Goal: Task Accomplishment & Management: Complete application form

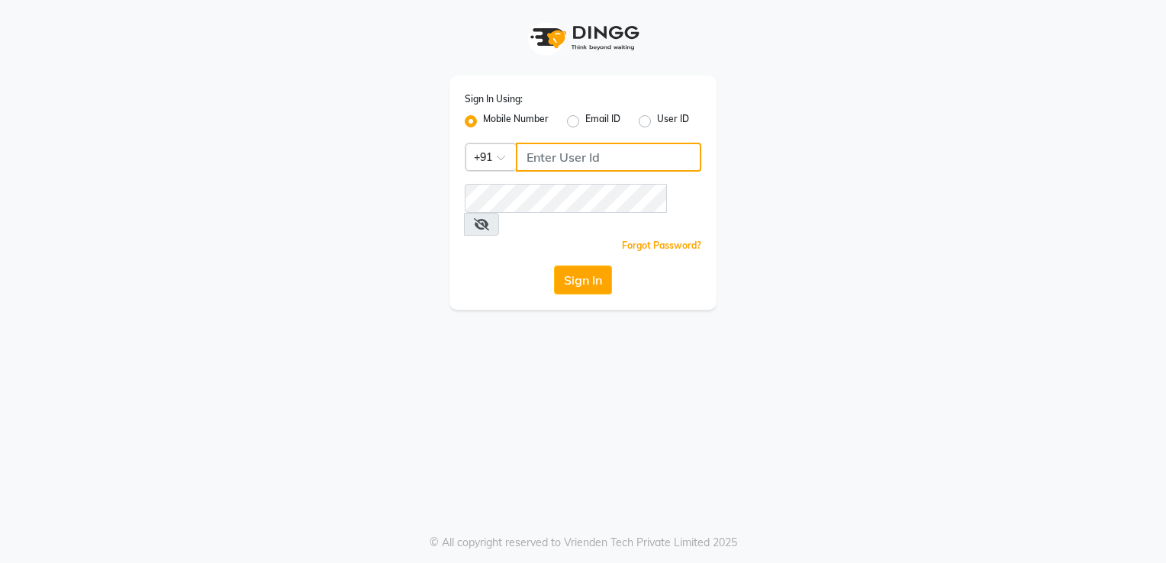
click at [571, 157] on input "Username" at bounding box center [608, 157] width 185 height 29
type input "9819669646"
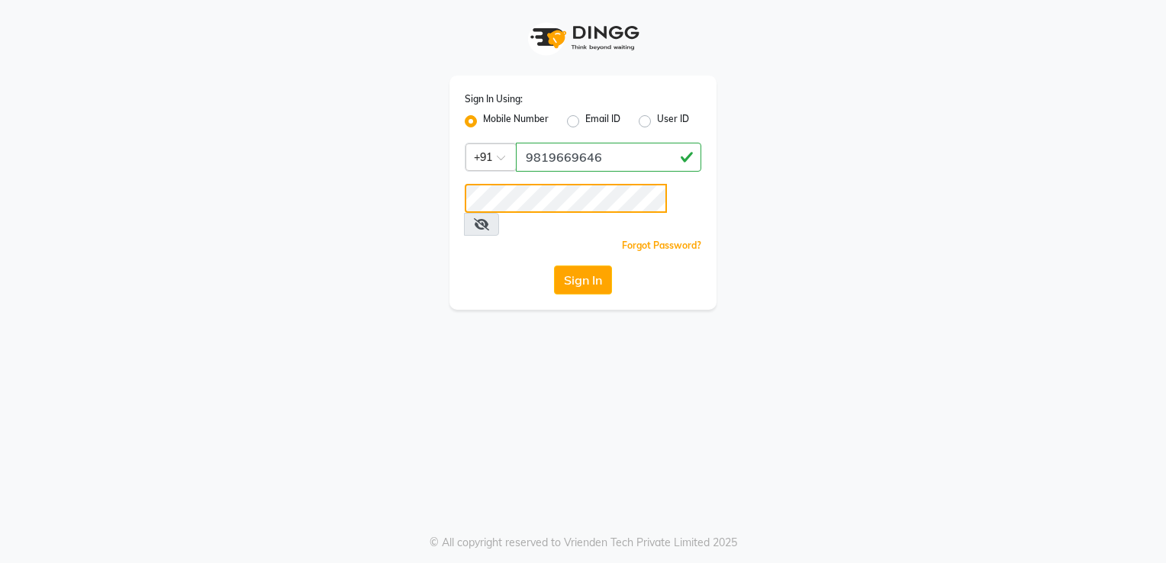
click at [554, 266] on button "Sign In" at bounding box center [583, 280] width 58 height 29
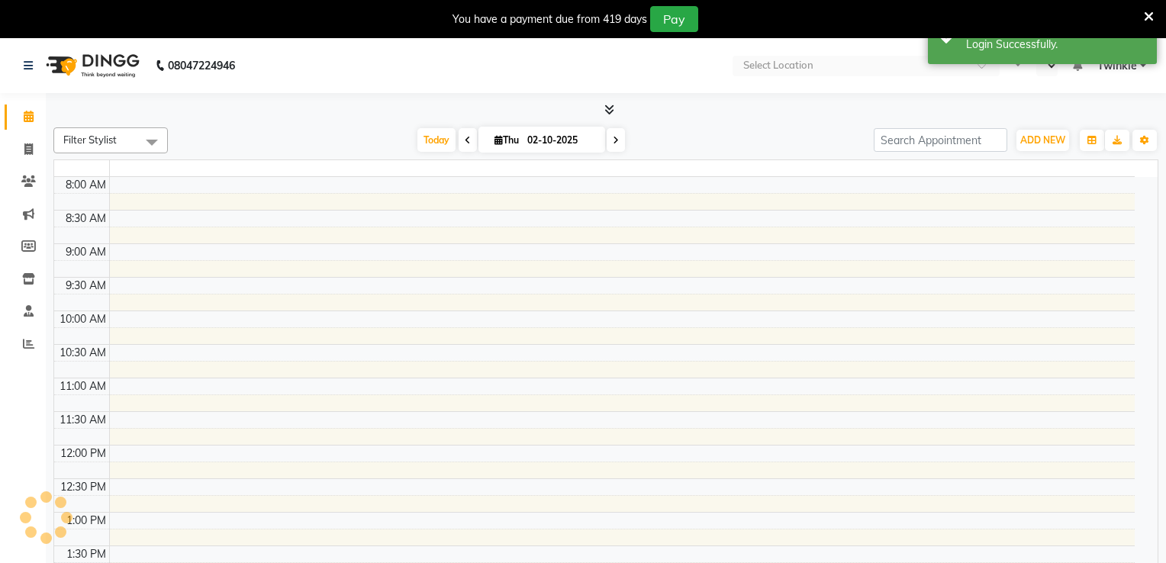
select select "en"
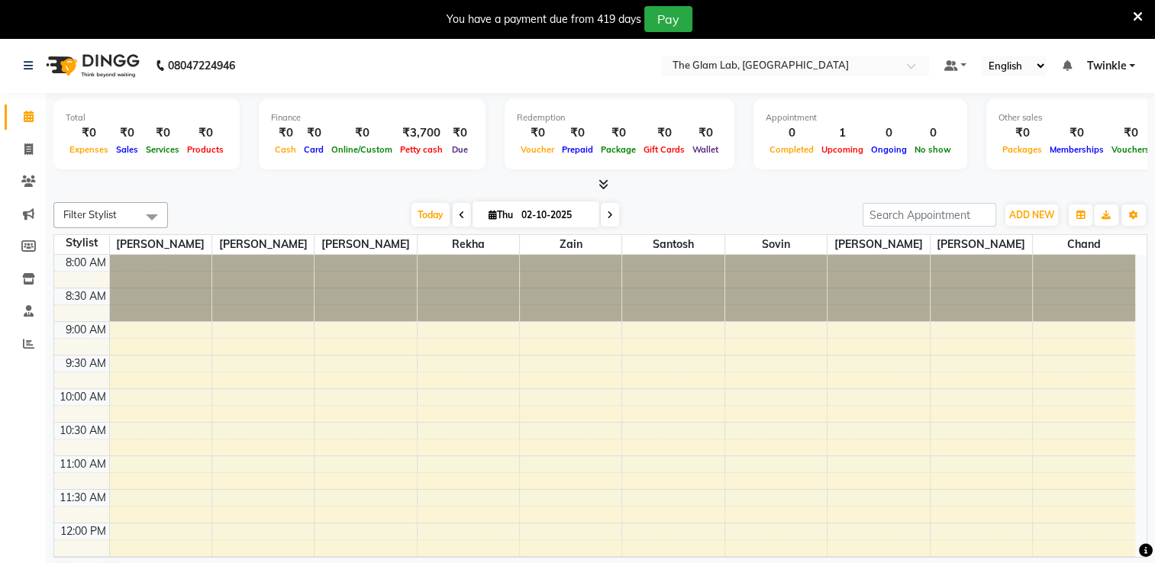
click at [1139, 15] on icon at bounding box center [1138, 17] width 10 height 14
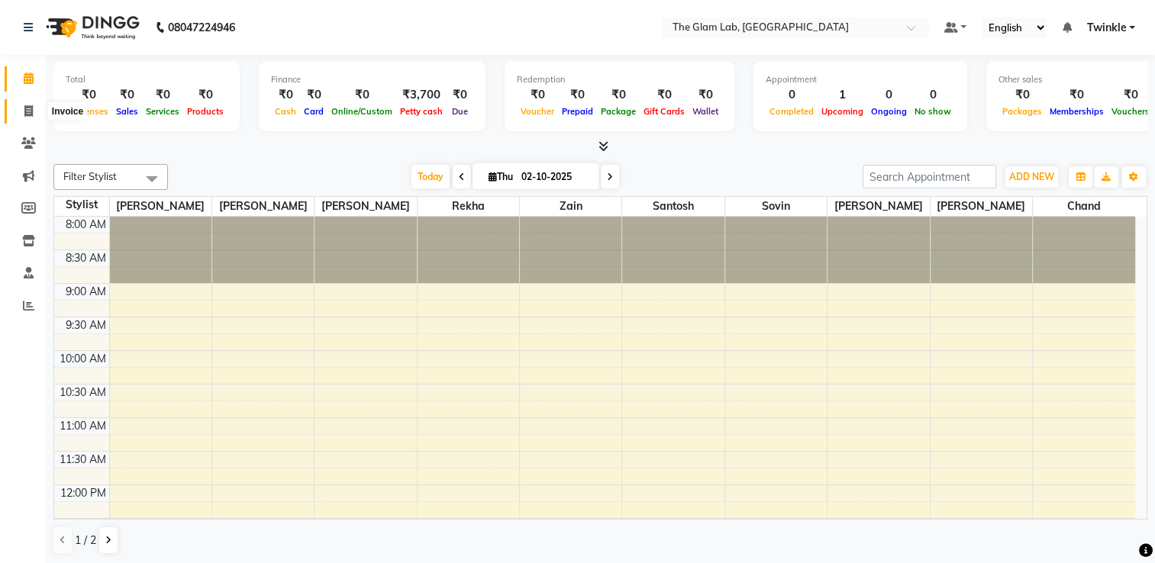
click at [31, 114] on icon at bounding box center [28, 110] width 8 height 11
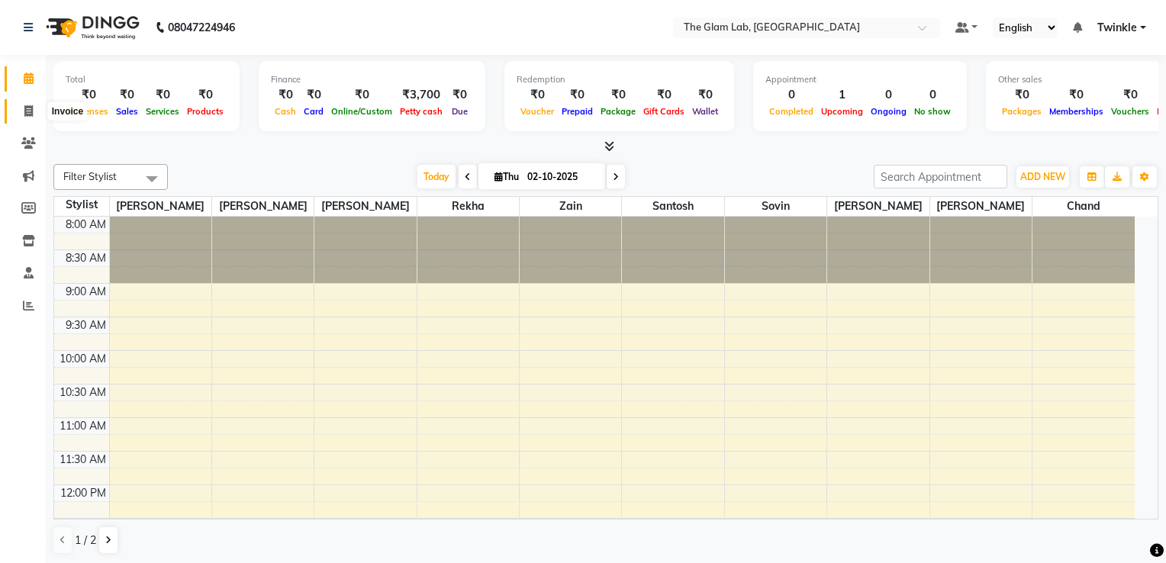
select select "4136"
select select "service"
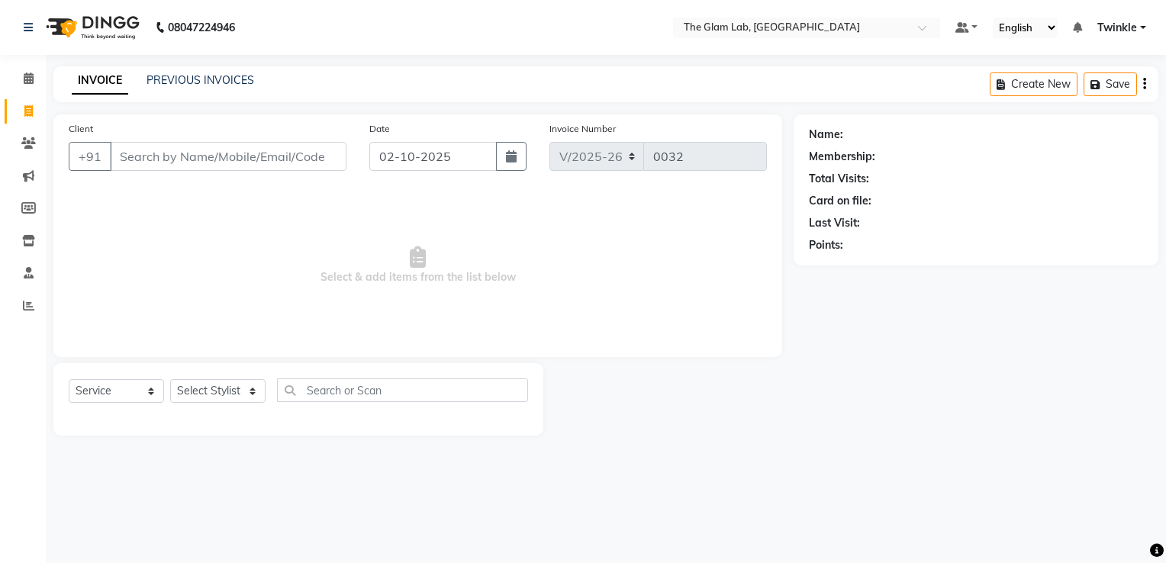
click at [143, 153] on input "Client" at bounding box center [228, 156] width 237 height 29
click at [165, 163] on input "Client" at bounding box center [228, 156] width 237 height 29
click at [159, 159] on input "Client" at bounding box center [228, 156] width 237 height 29
type input "9136317199"
click at [323, 150] on span "Add Client" at bounding box center [307, 156] width 60 height 15
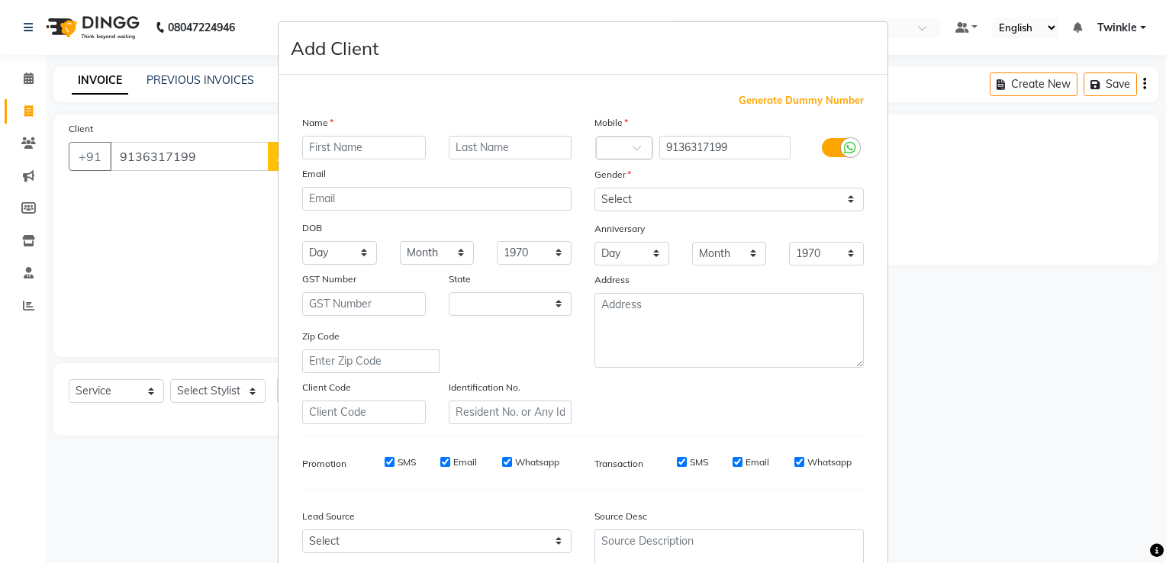
select select "22"
click at [349, 137] on input "text" at bounding box center [364, 148] width 124 height 24
type input "IBRA"
click at [469, 151] on input "text" at bounding box center [511, 148] width 124 height 24
type input "KHAN"
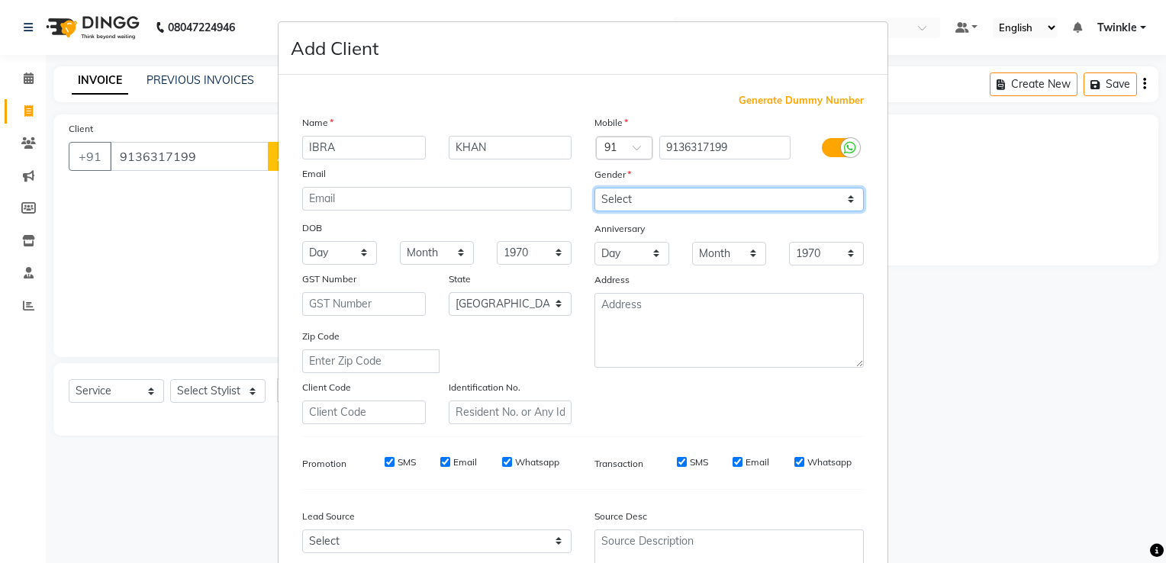
click at [634, 205] on select "Select [DEMOGRAPHIC_DATA] [DEMOGRAPHIC_DATA] Other Prefer Not To Say" at bounding box center [729, 200] width 269 height 24
select select "[DEMOGRAPHIC_DATA]"
click at [595, 189] on select "Select [DEMOGRAPHIC_DATA] [DEMOGRAPHIC_DATA] Other Prefer Not To Say" at bounding box center [729, 200] width 269 height 24
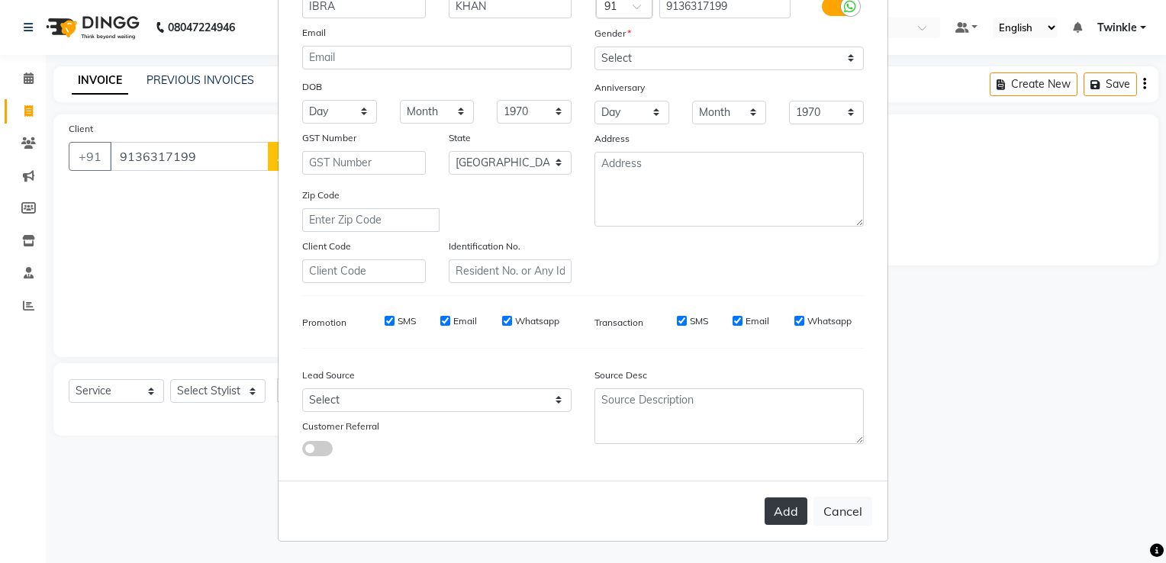
click at [782, 512] on button "Add" at bounding box center [786, 511] width 43 height 27
select select
select select "null"
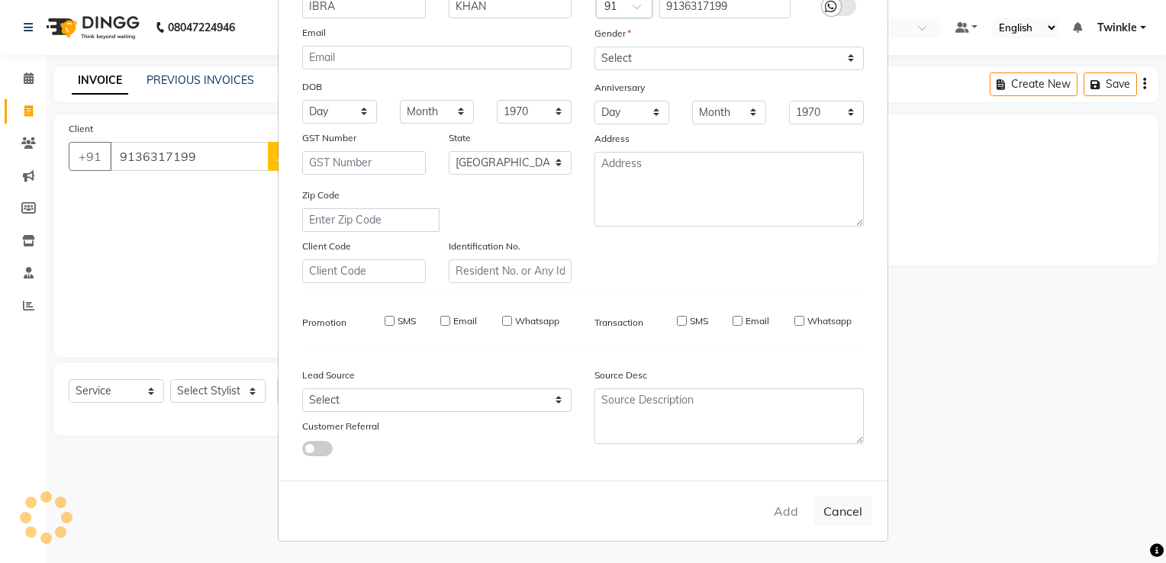
select select
checkbox input "false"
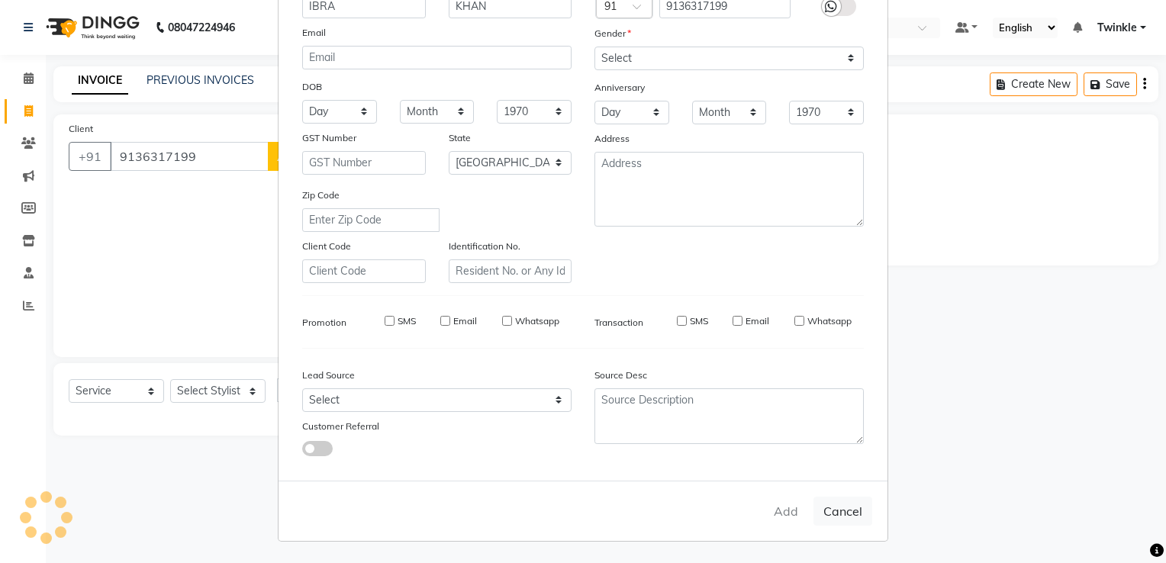
checkbox input "false"
